Goal: Share content: Share content

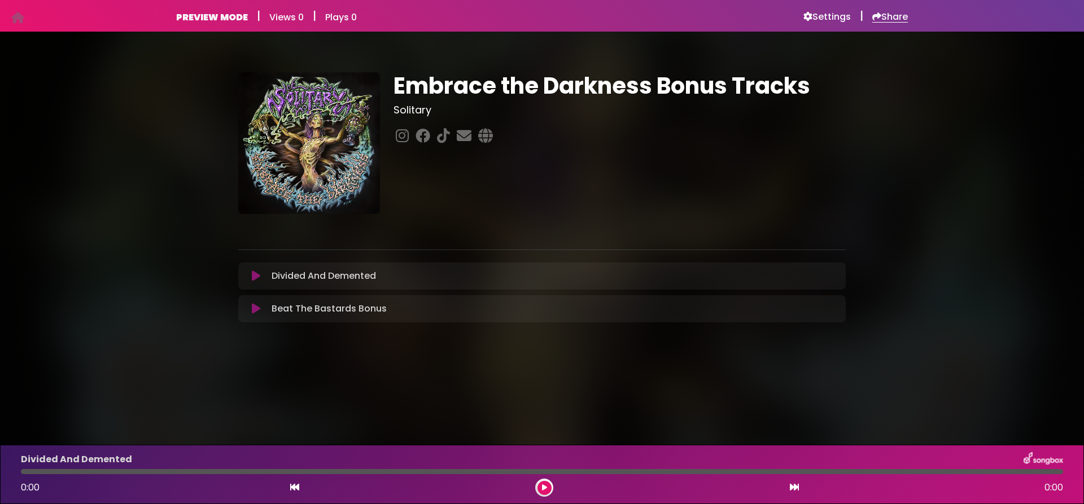
click at [883, 17] on h6 "Share" at bounding box center [890, 16] width 36 height 11
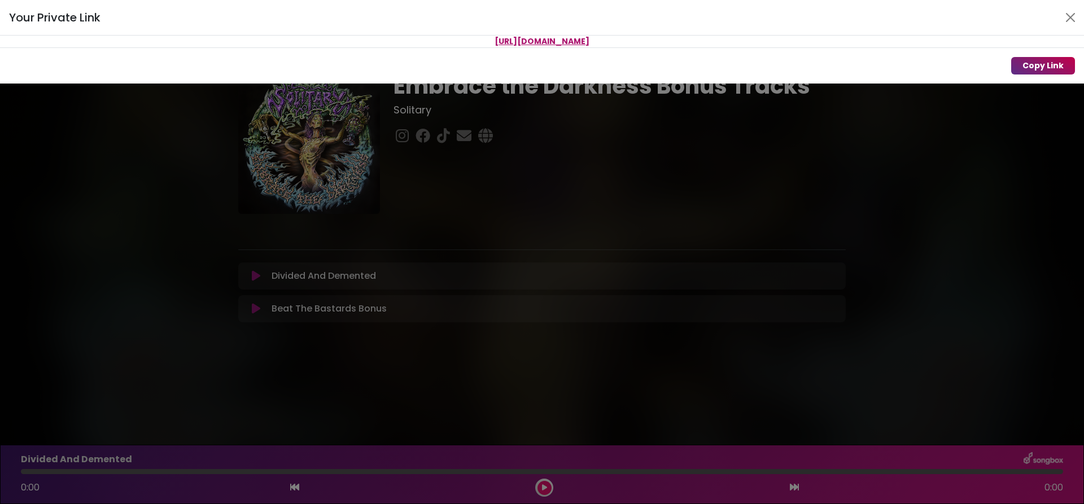
click at [1044, 68] on button "Copy Link" at bounding box center [1043, 65] width 64 height 17
click at [1053, 68] on button "Copy Link" at bounding box center [1043, 65] width 64 height 17
click at [518, 40] on p "[URL][DOMAIN_NAME]" at bounding box center [542, 42] width 1084 height 12
click at [684, 42] on p "[URL][DOMAIN_NAME]" at bounding box center [542, 42] width 1084 height 12
click at [1045, 60] on button "Copy Link" at bounding box center [1043, 65] width 64 height 17
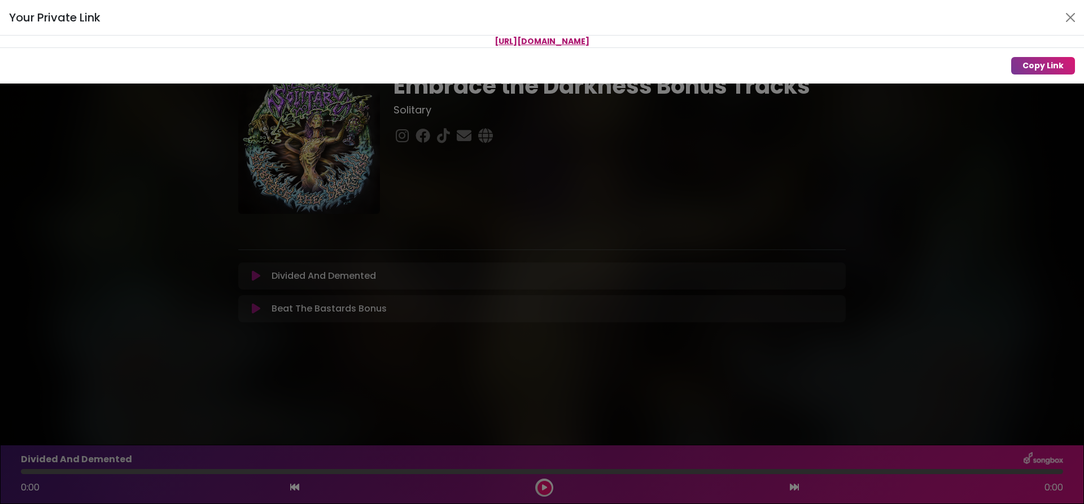
drag, startPoint x: 693, startPoint y: 37, endPoint x: 404, endPoint y: 44, distance: 289.7
click at [404, 44] on p "[URL][DOMAIN_NAME]" at bounding box center [542, 42] width 1084 height 12
copy span "[URL][DOMAIN_NAME]"
click at [1030, 64] on button "Copy Link" at bounding box center [1043, 65] width 64 height 17
click at [1029, 64] on button "Copy Link" at bounding box center [1043, 65] width 64 height 17
